Goal: Task Accomplishment & Management: Manage account settings

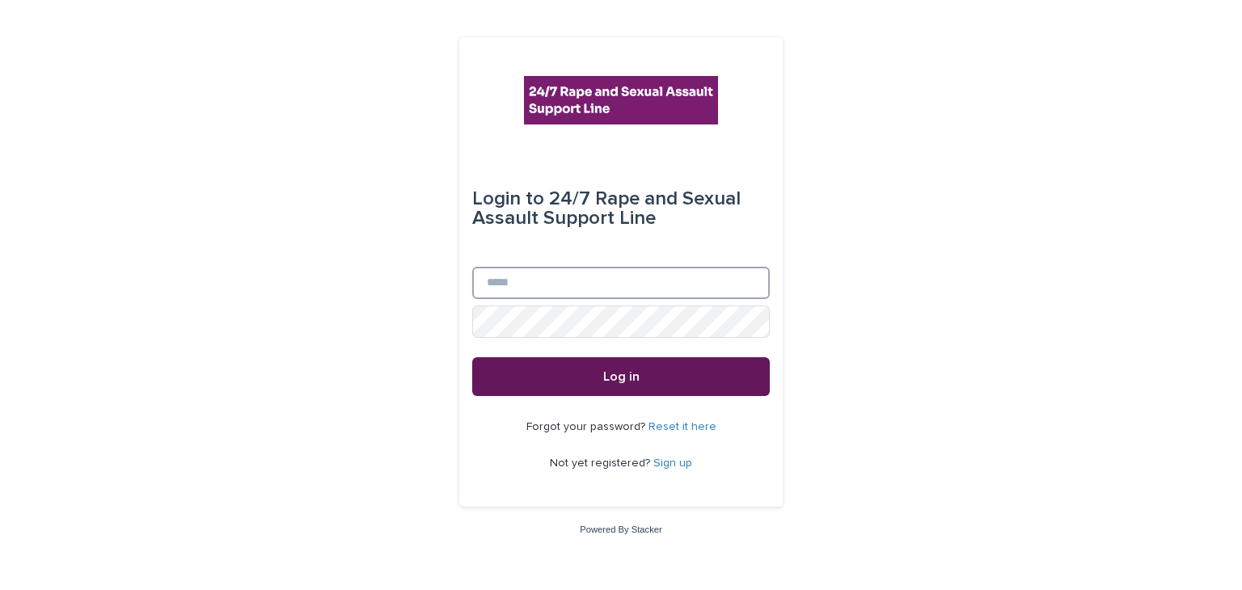
type input "**********"
click at [626, 379] on span "Log in" at bounding box center [621, 376] width 36 height 13
